Goal: Information Seeking & Learning: Learn about a topic

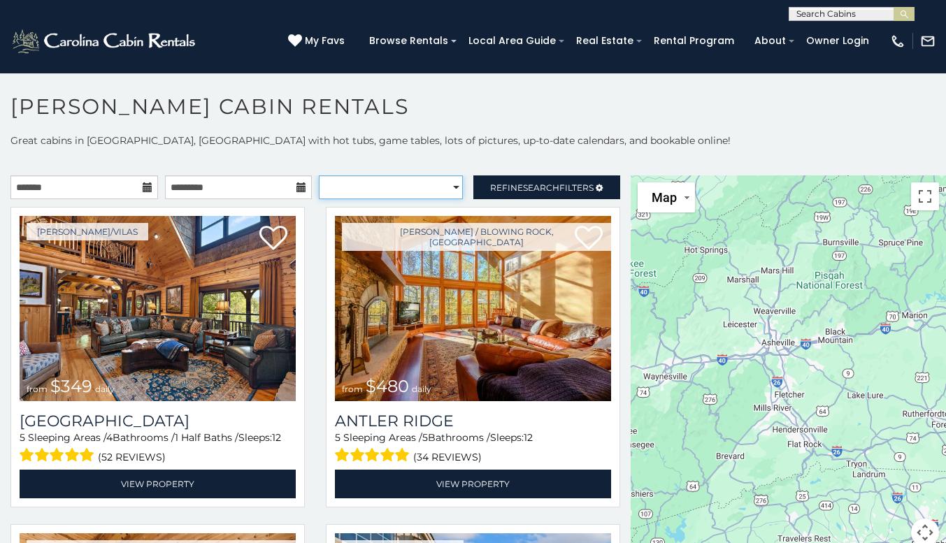
click at [452, 185] on select "**********" at bounding box center [391, 187] width 144 height 24
click at [428, 124] on h1 "[PERSON_NAME] Cabin Rentals" at bounding box center [473, 114] width 946 height 40
click at [563, 43] on link "Local Area Guide" at bounding box center [511, 41] width 101 height 22
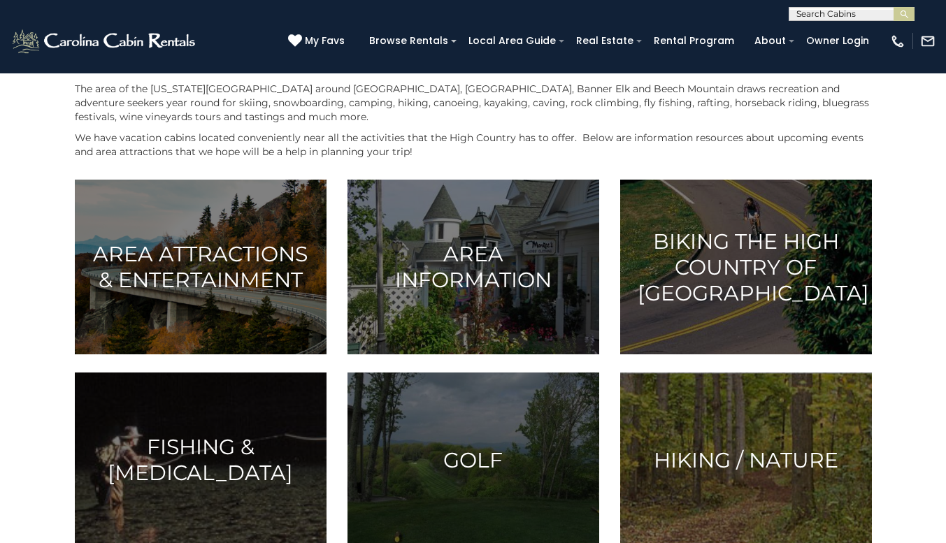
scroll to position [266, 0]
